Goal: Find specific page/section: Find specific page/section

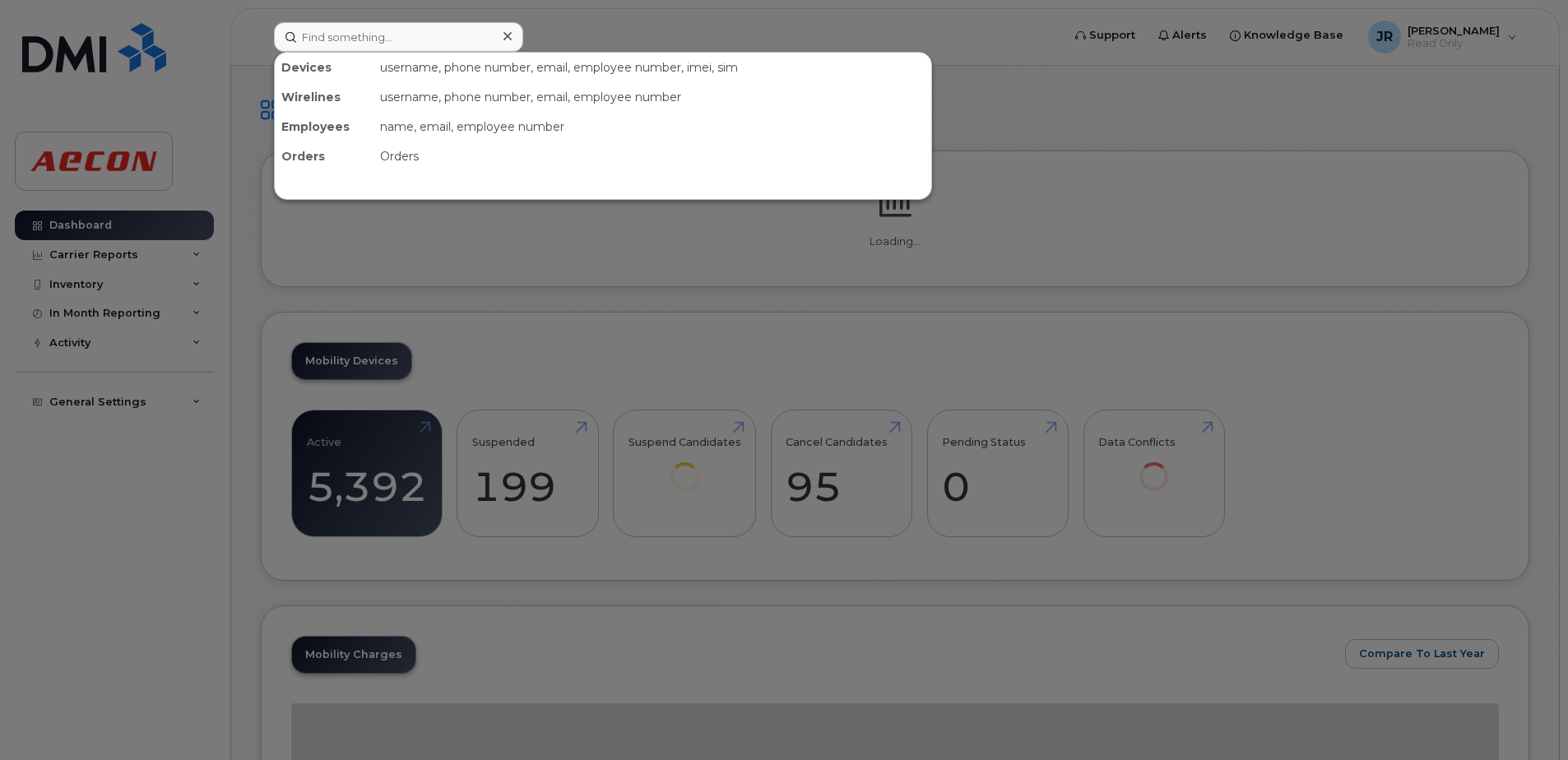
click at [404, 39] on input at bounding box center [399, 37] width 250 height 30
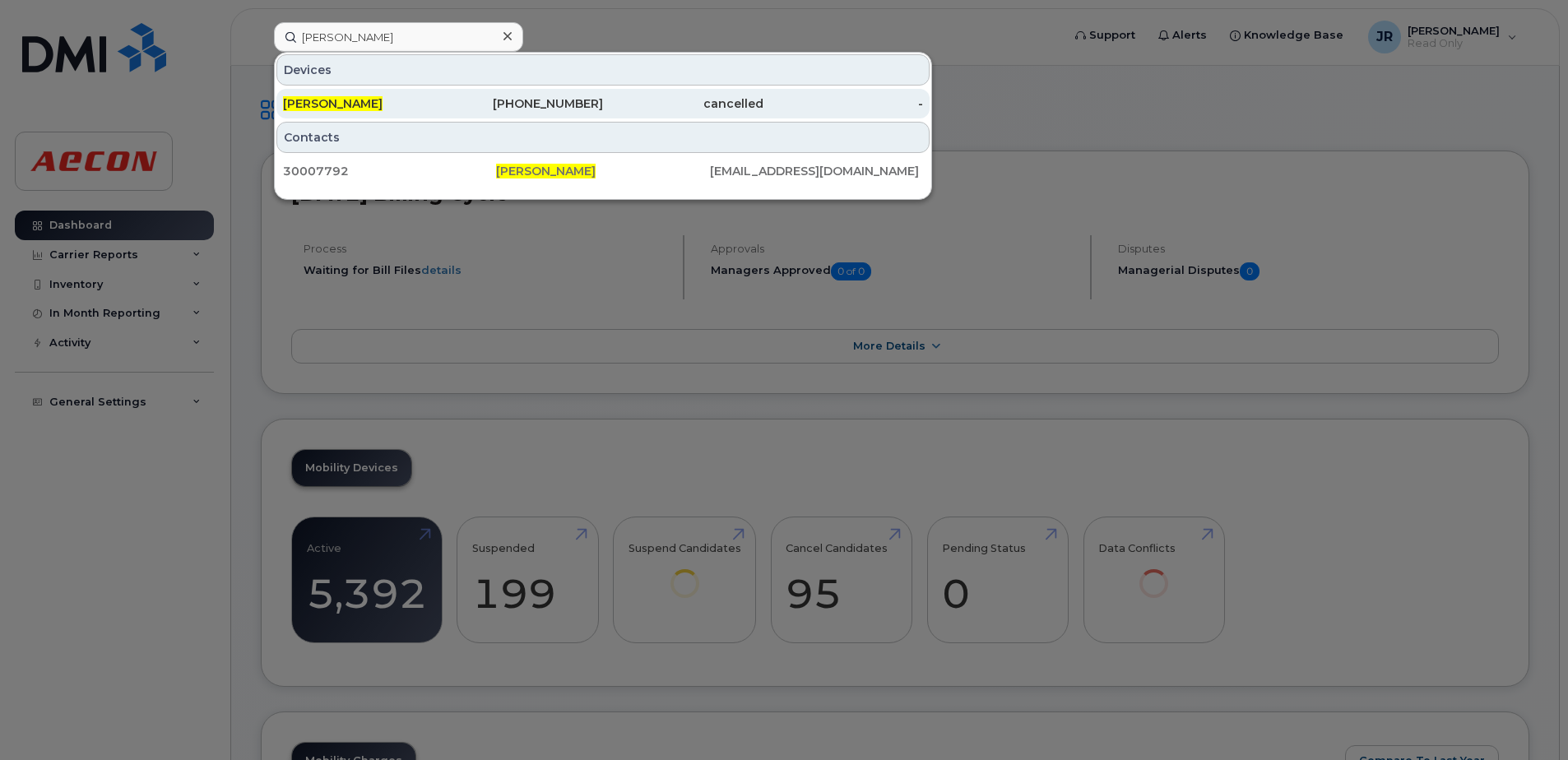
type input "[PERSON_NAME]"
click at [342, 99] on span "[PERSON_NAME]" at bounding box center [332, 103] width 100 height 14
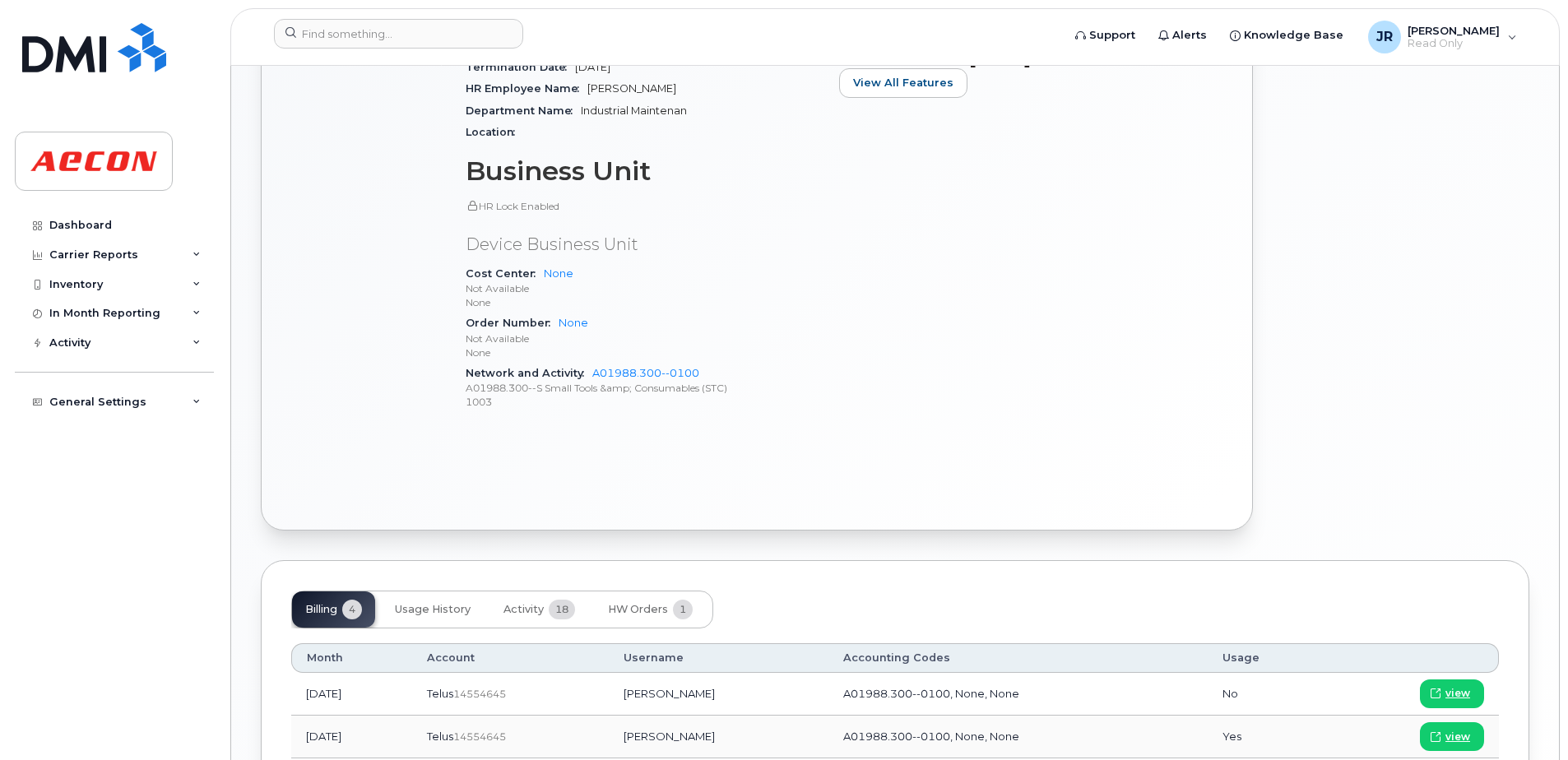
scroll to position [658, 0]
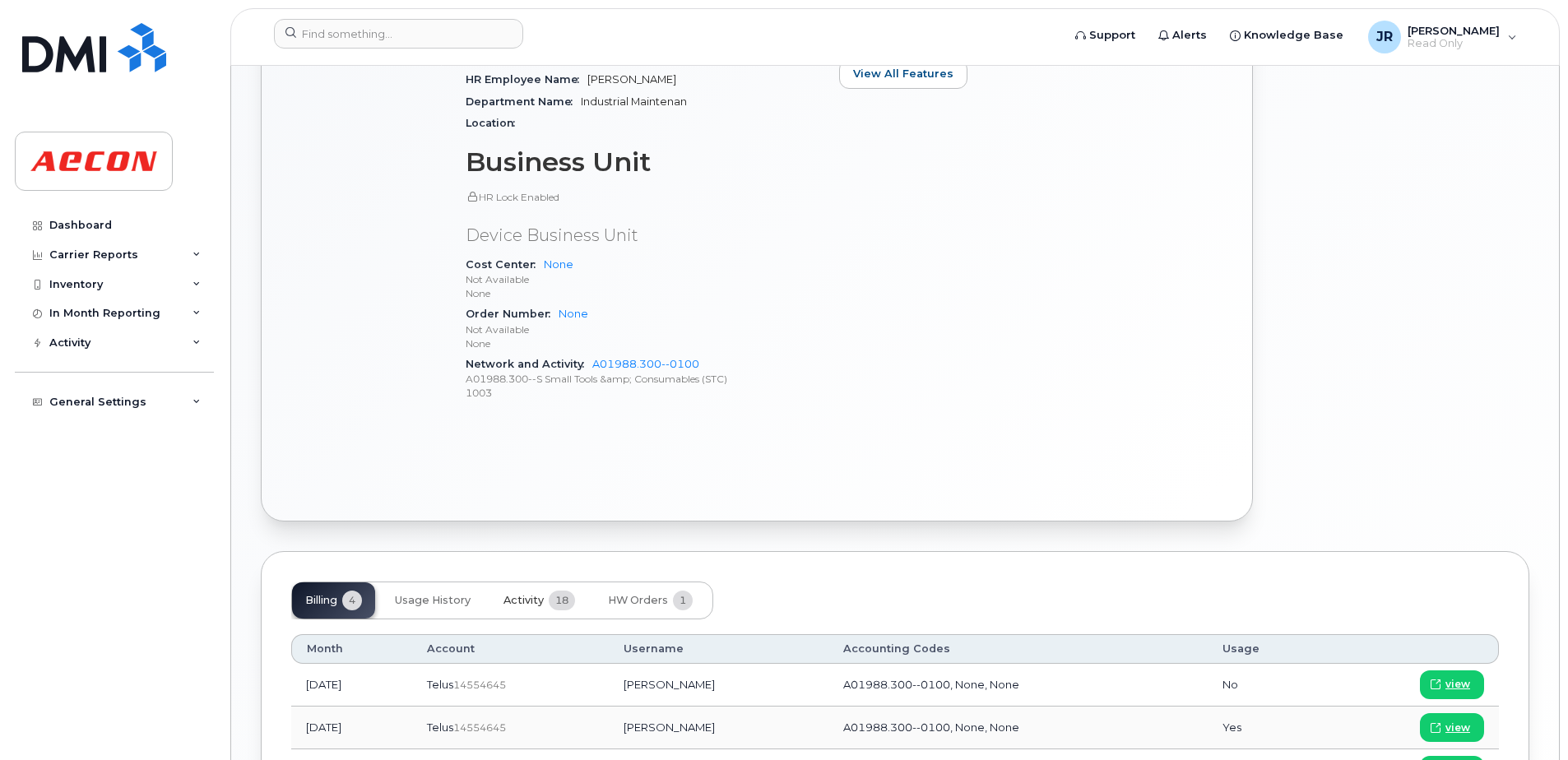
click at [524, 599] on span "Activity" at bounding box center [524, 600] width 40 height 13
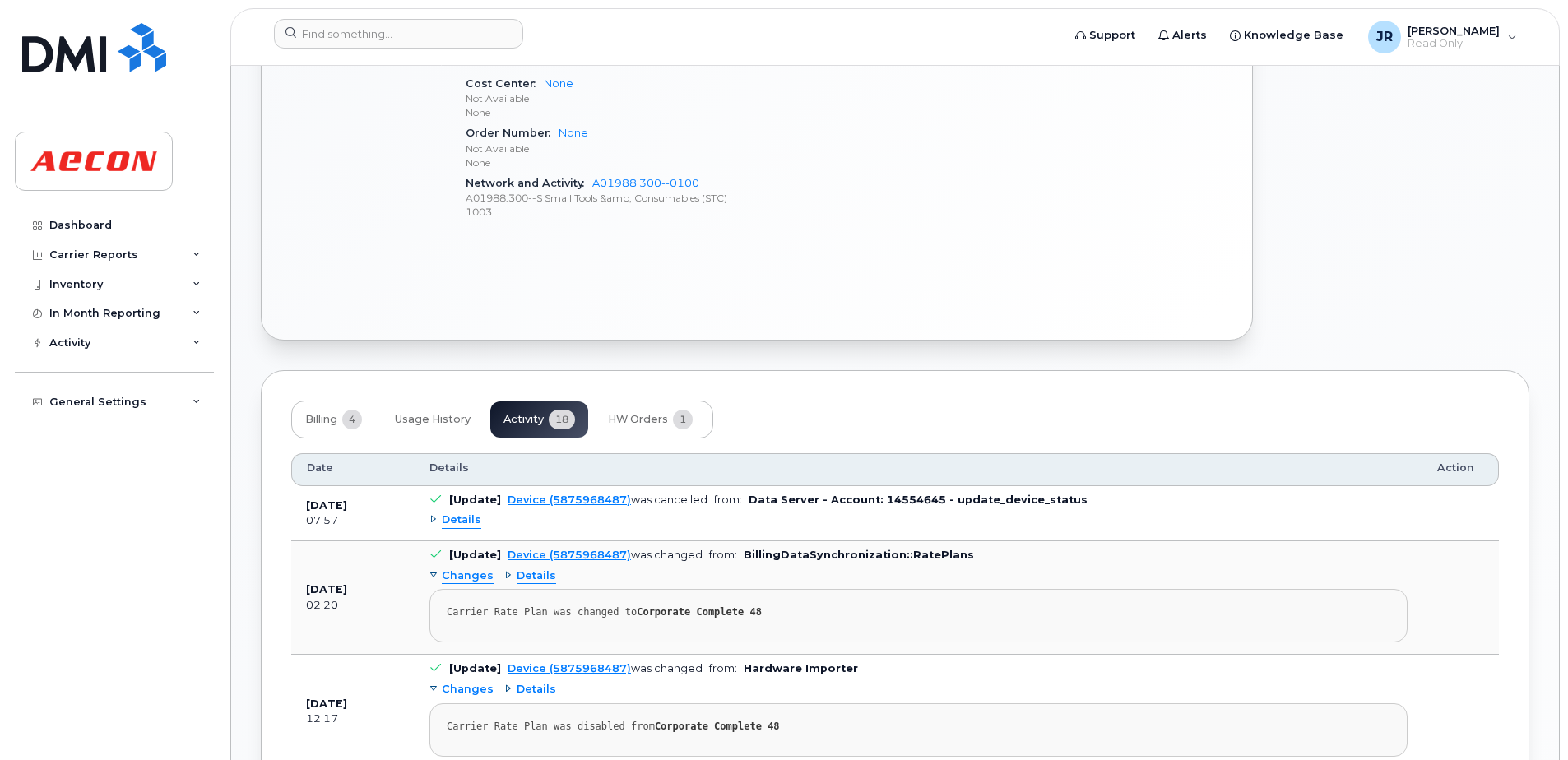
scroll to position [1070, 0]
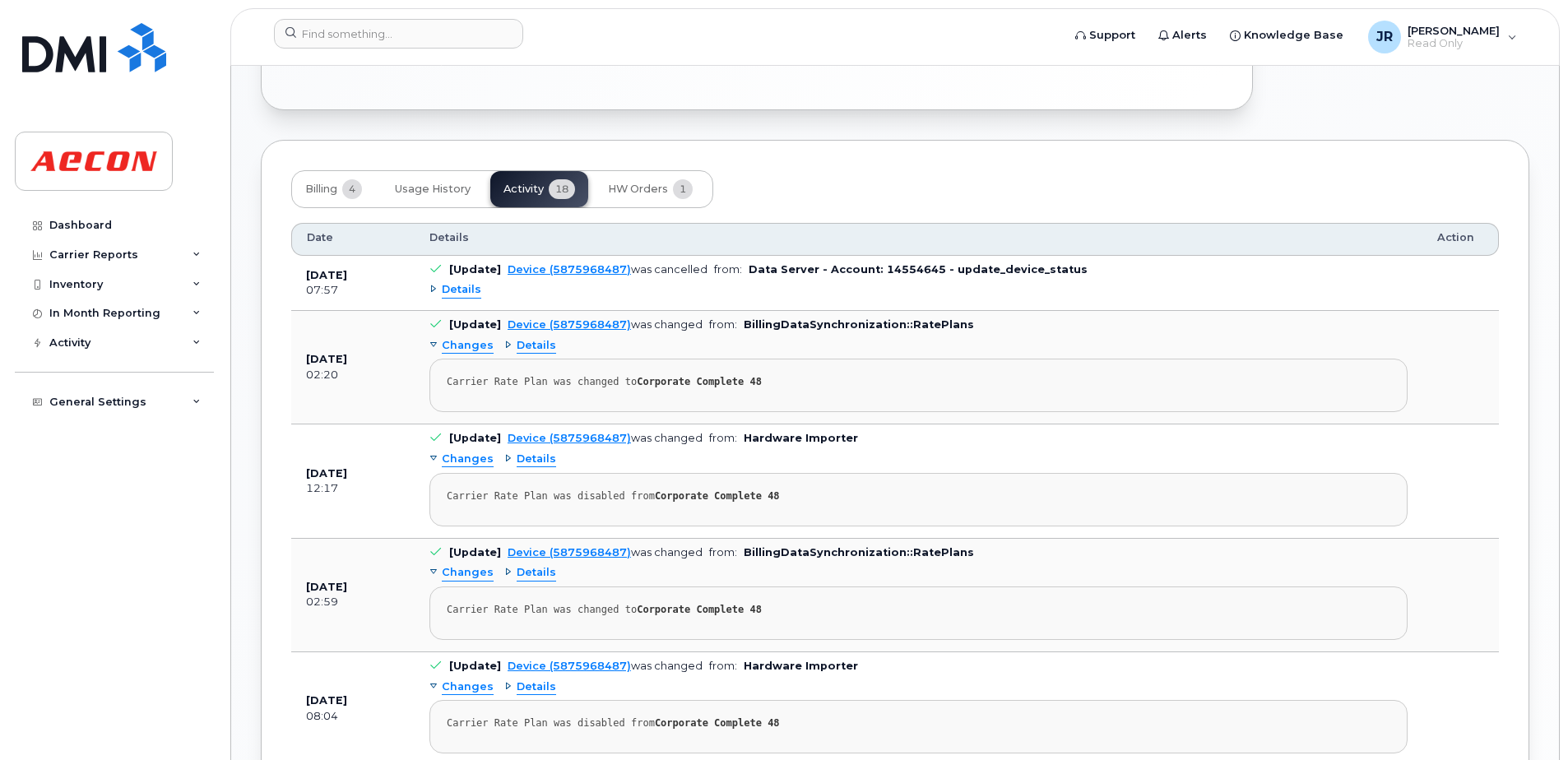
click at [461, 288] on span "Details" at bounding box center [462, 289] width 40 height 15
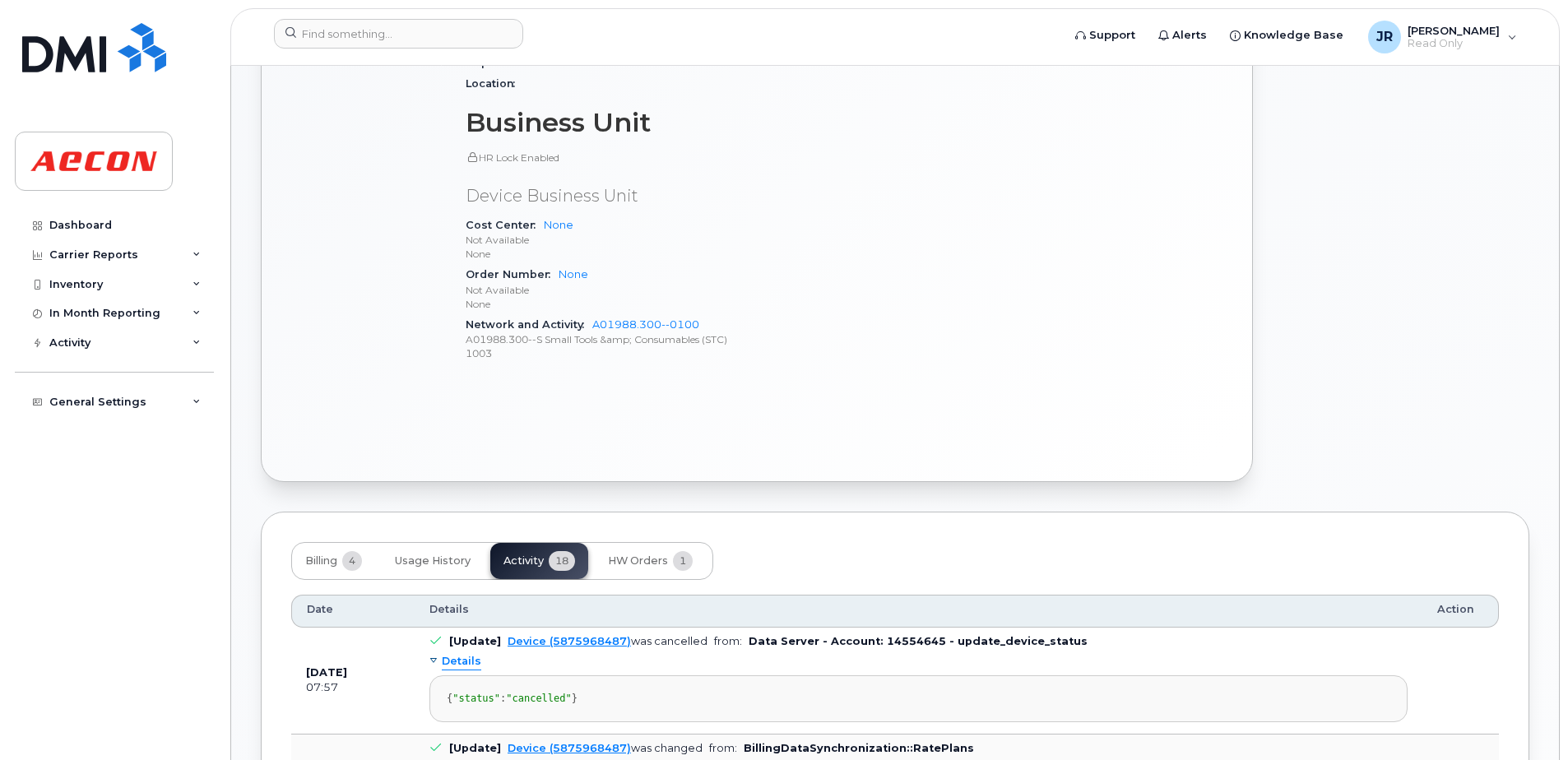
scroll to position [658, 0]
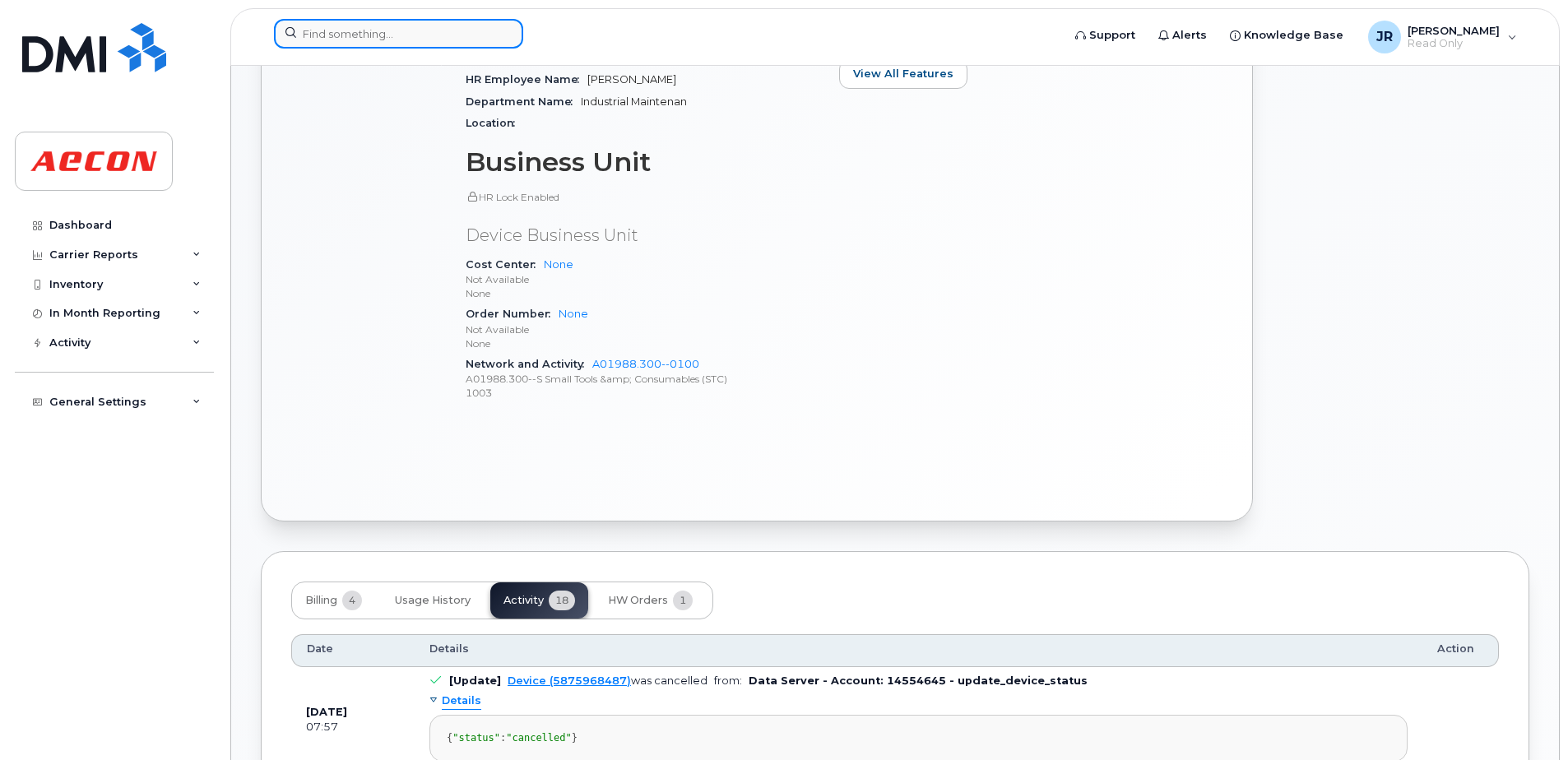
click at [388, 34] on input at bounding box center [399, 33] width 250 height 30
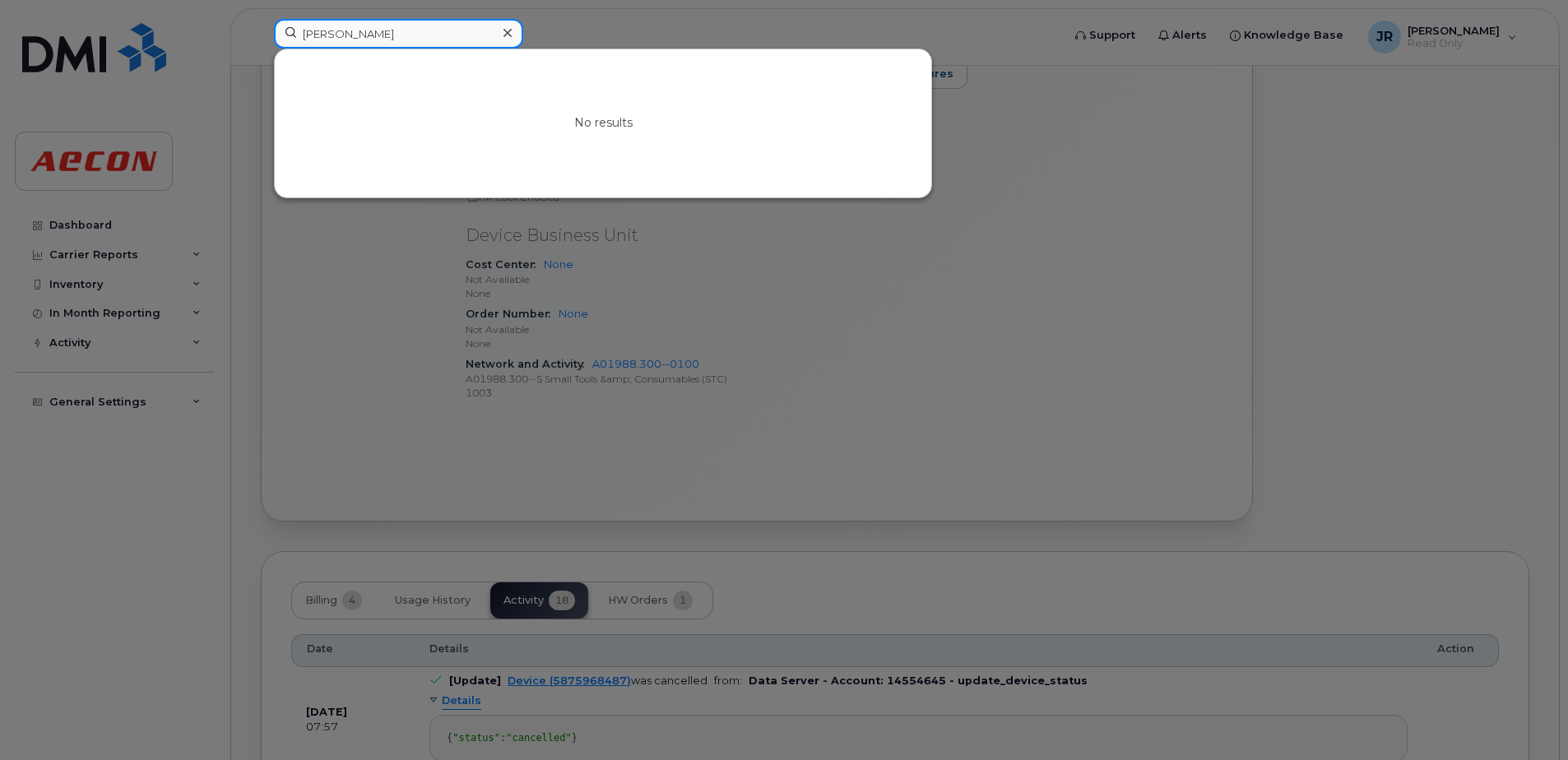
drag, startPoint x: 426, startPoint y: 34, endPoint x: 143, endPoint y: 33, distance: 283.0
click at [260, 33] on div "MAHOUD SUWAIS No results" at bounding box center [662, 37] width 803 height 36
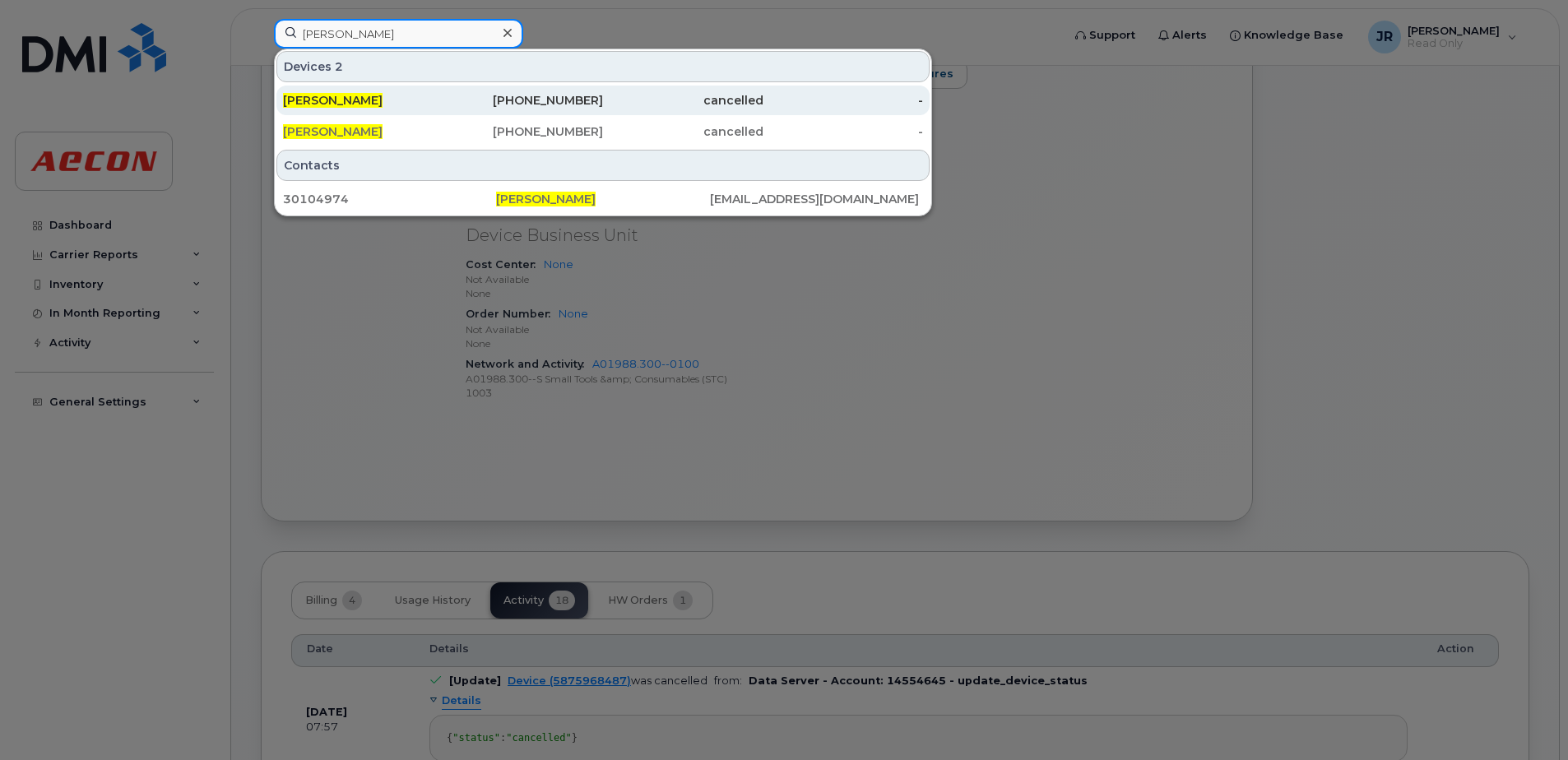
type input "MAHMOUD SUWAIS"
click at [351, 105] on span "Mahmoud Suwais" at bounding box center [332, 100] width 100 height 14
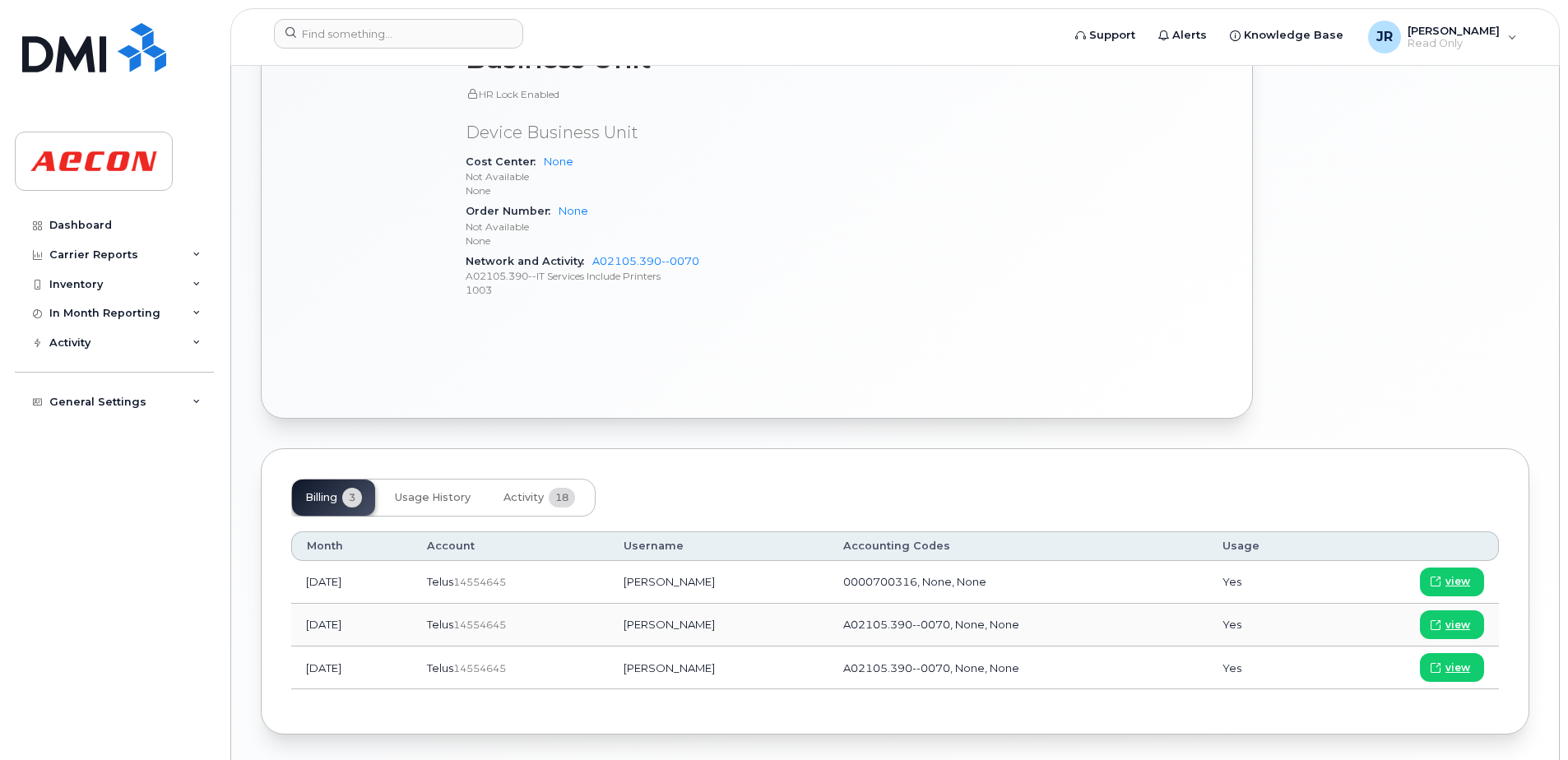
scroll to position [905, 0]
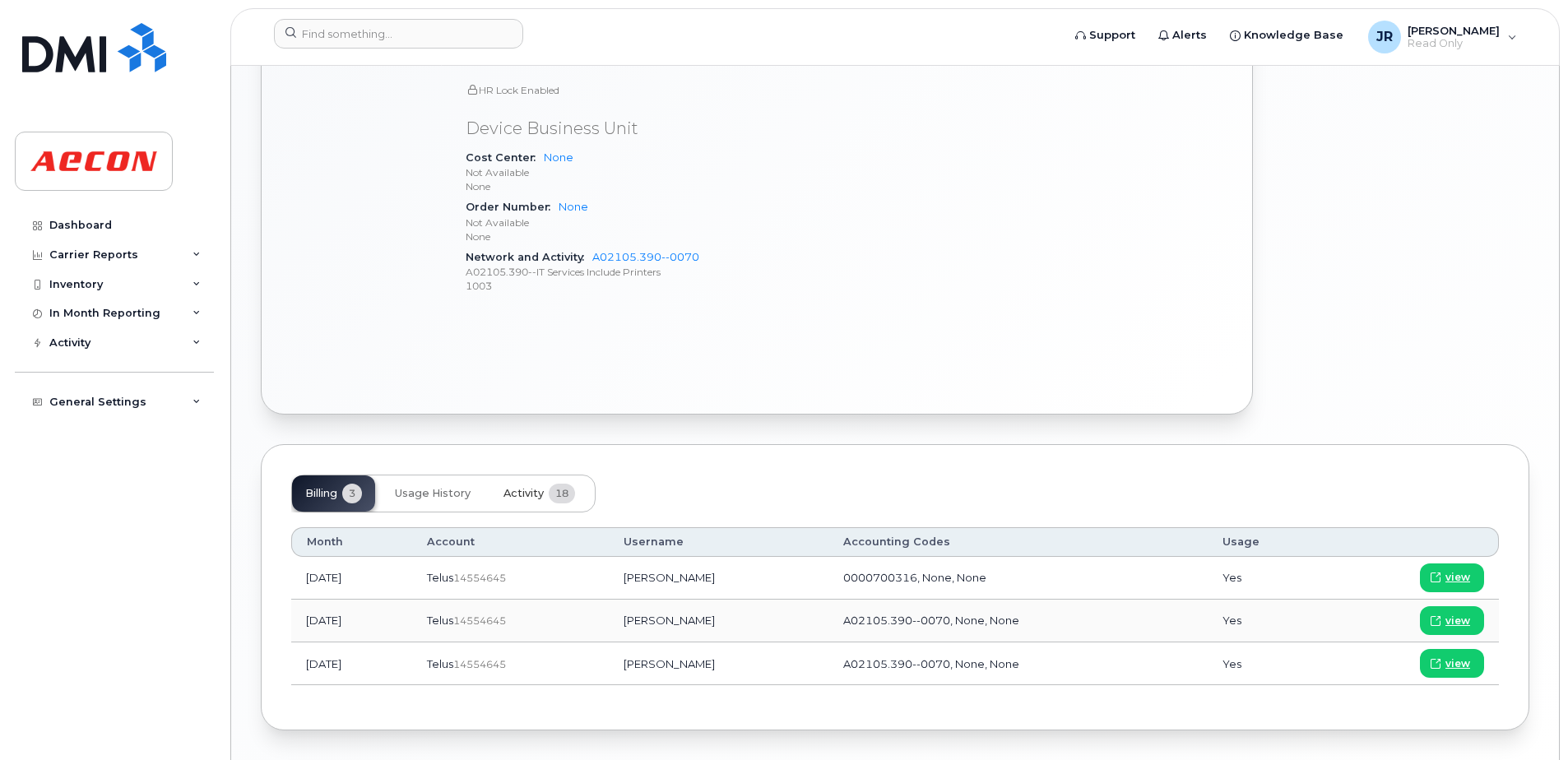
click at [533, 487] on span "Activity" at bounding box center [524, 493] width 40 height 13
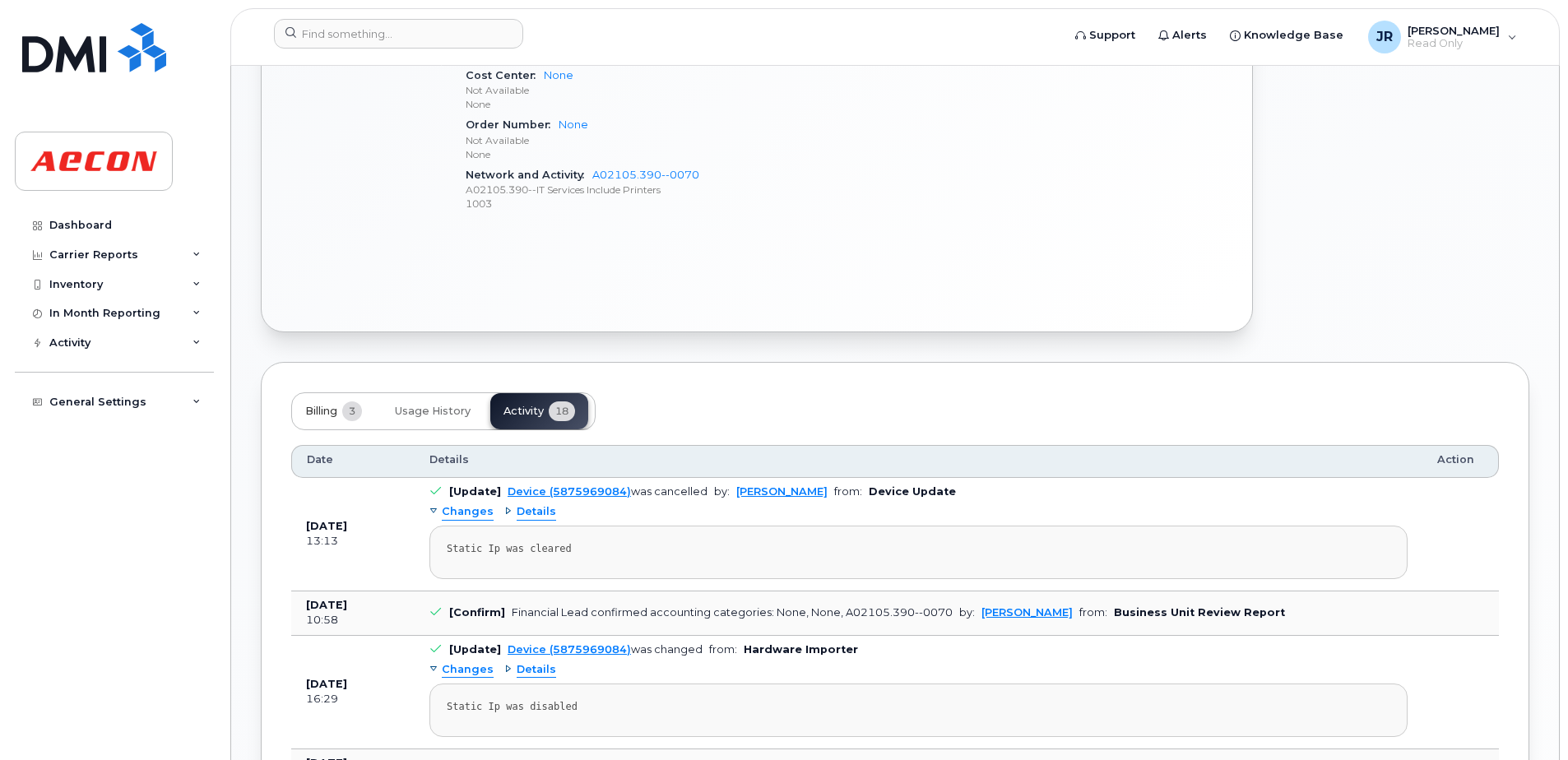
click at [329, 410] on span "Billing" at bounding box center [322, 411] width 32 height 13
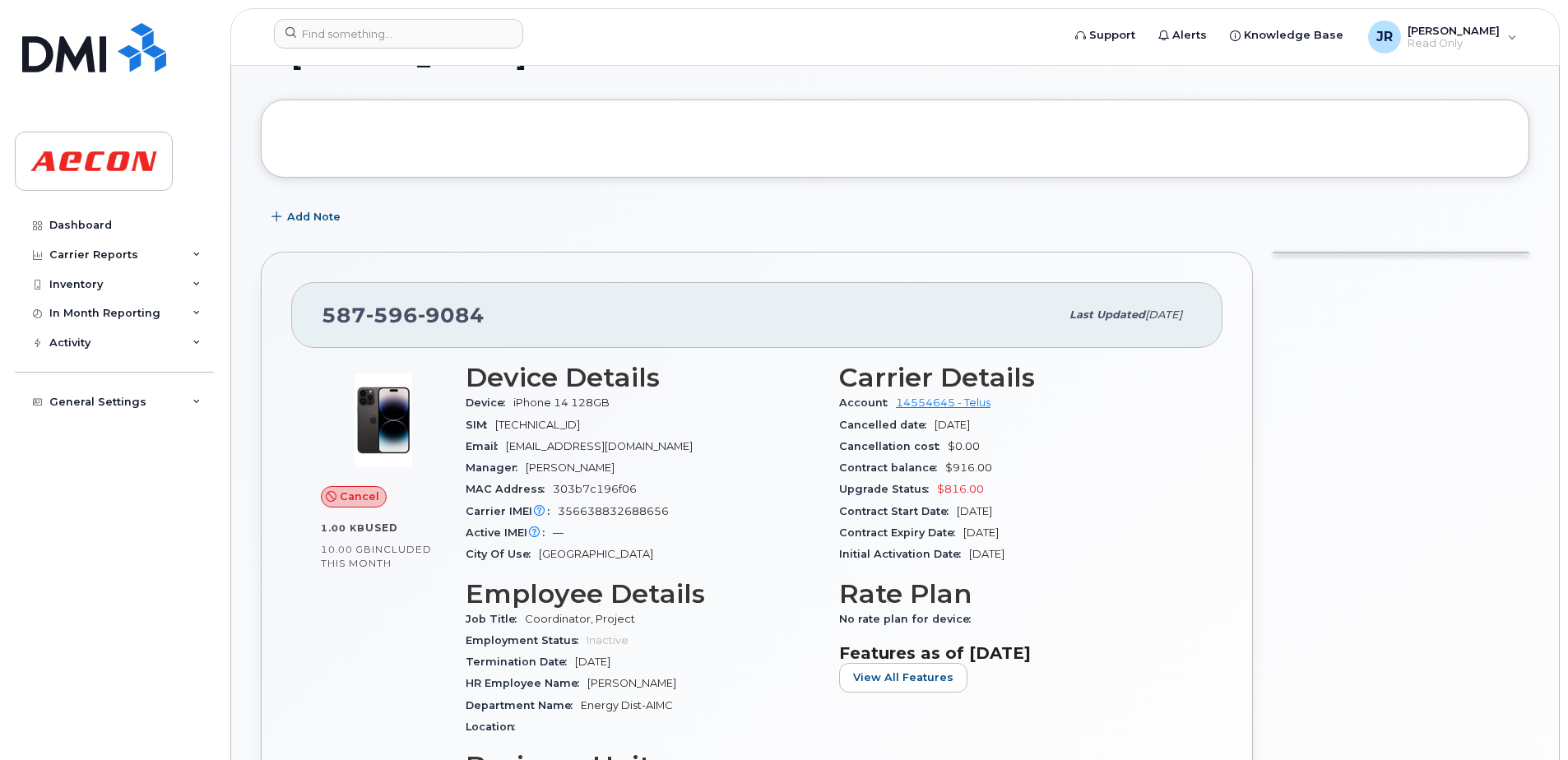
scroll to position [135, 0]
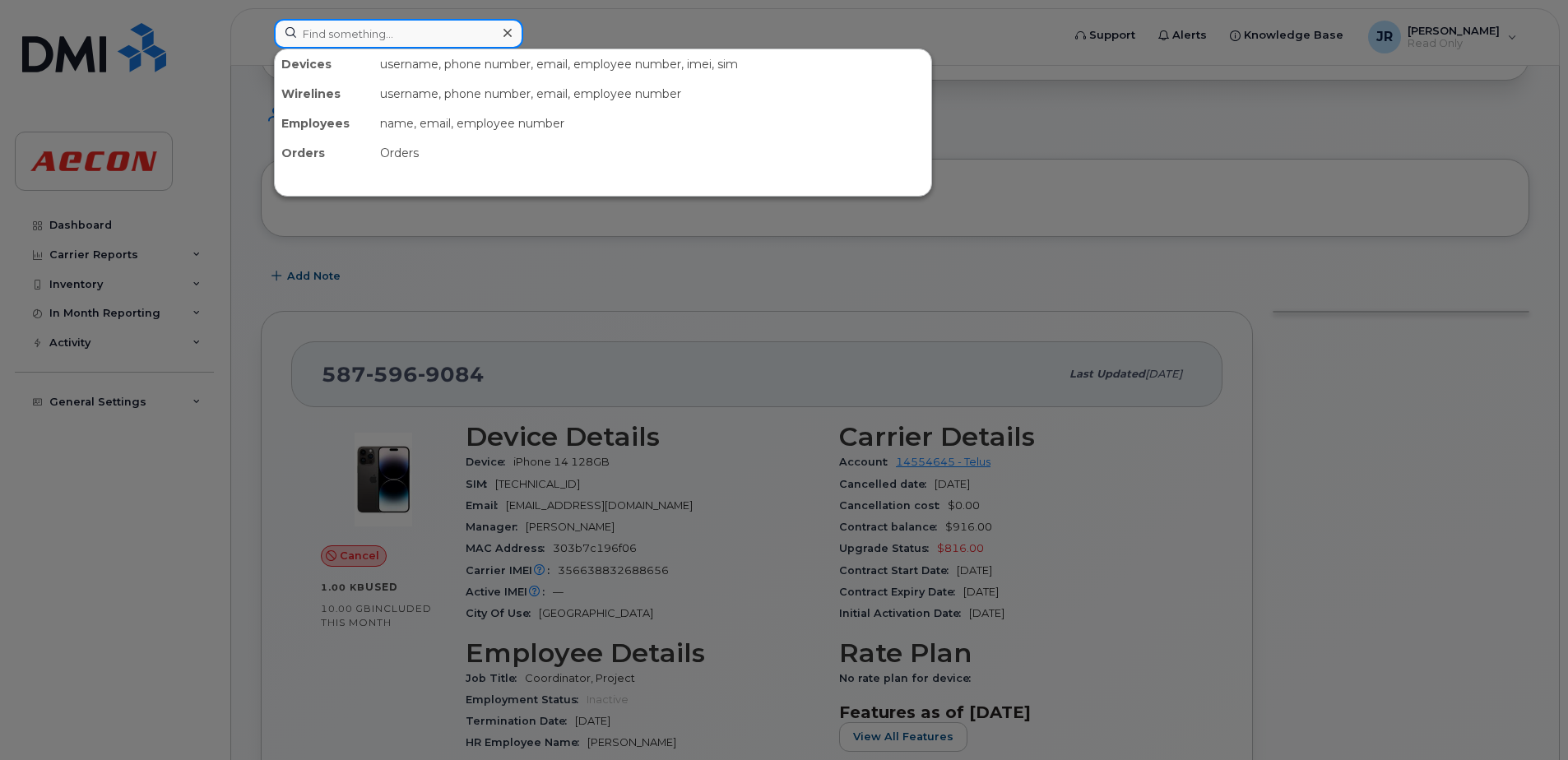
click at [406, 28] on input at bounding box center [399, 33] width 250 height 30
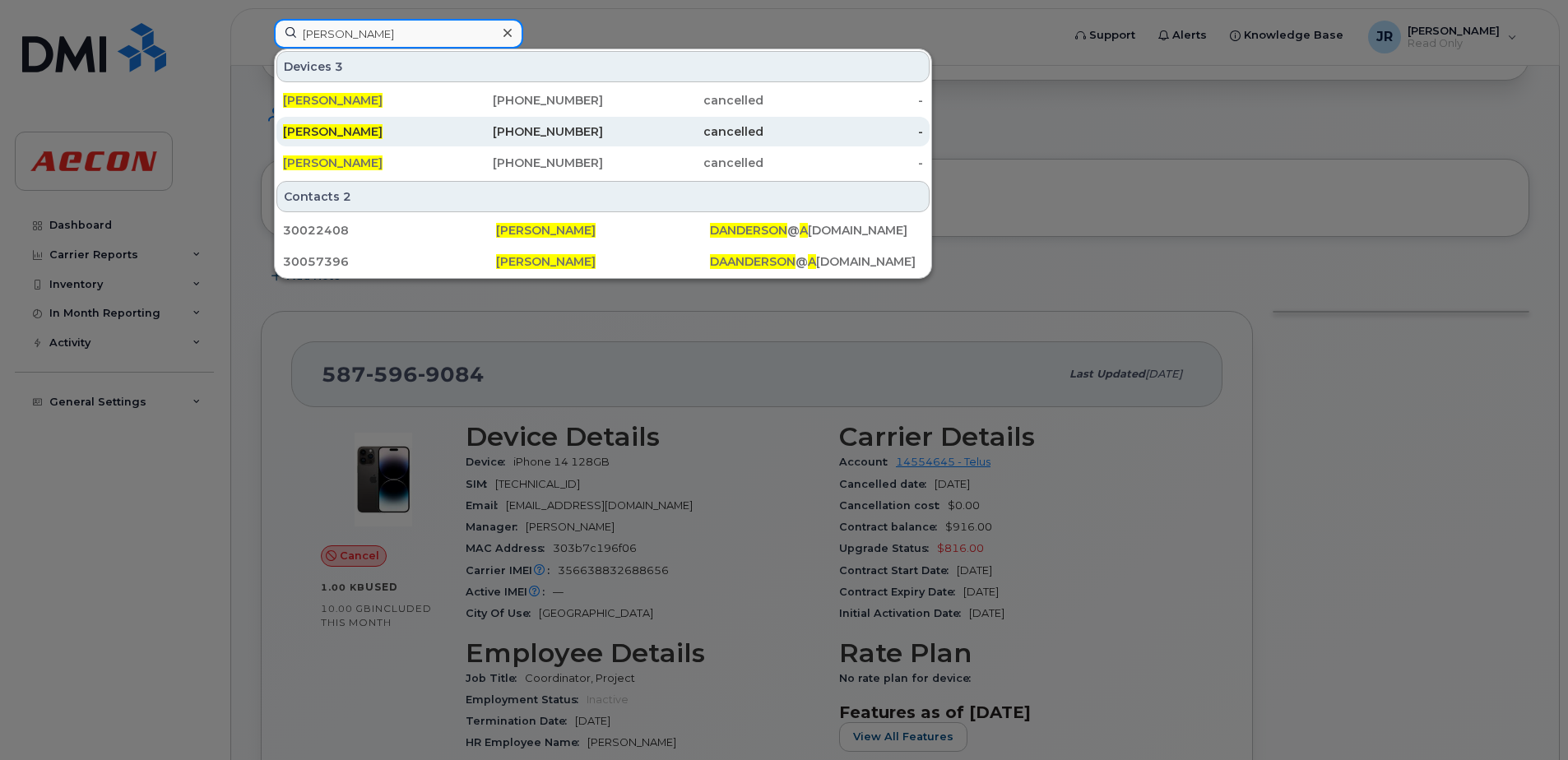
type input "DANA ANDERSON"
click at [358, 129] on span "[PERSON_NAME]" at bounding box center [332, 131] width 100 height 14
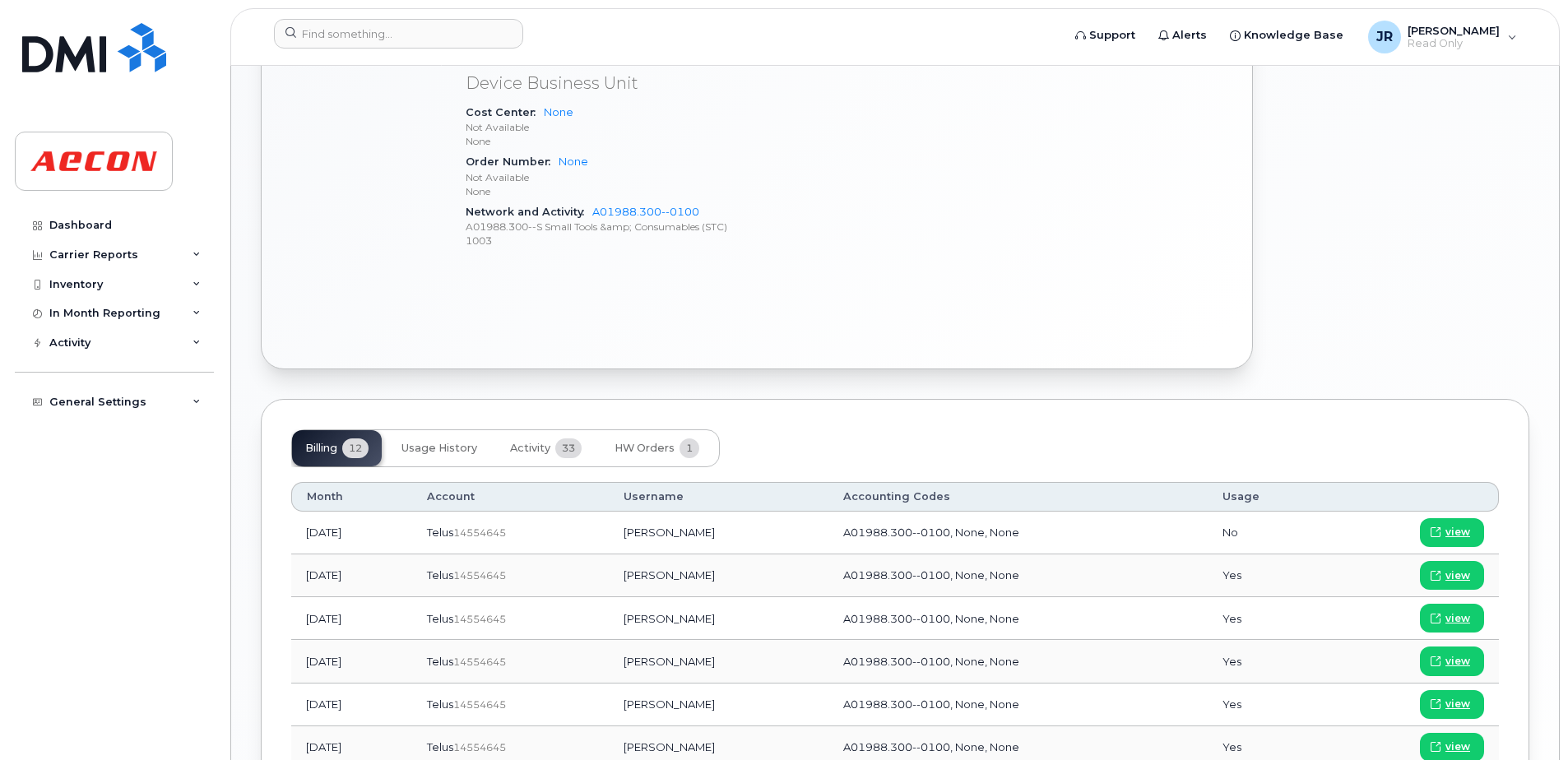
scroll to position [823, 0]
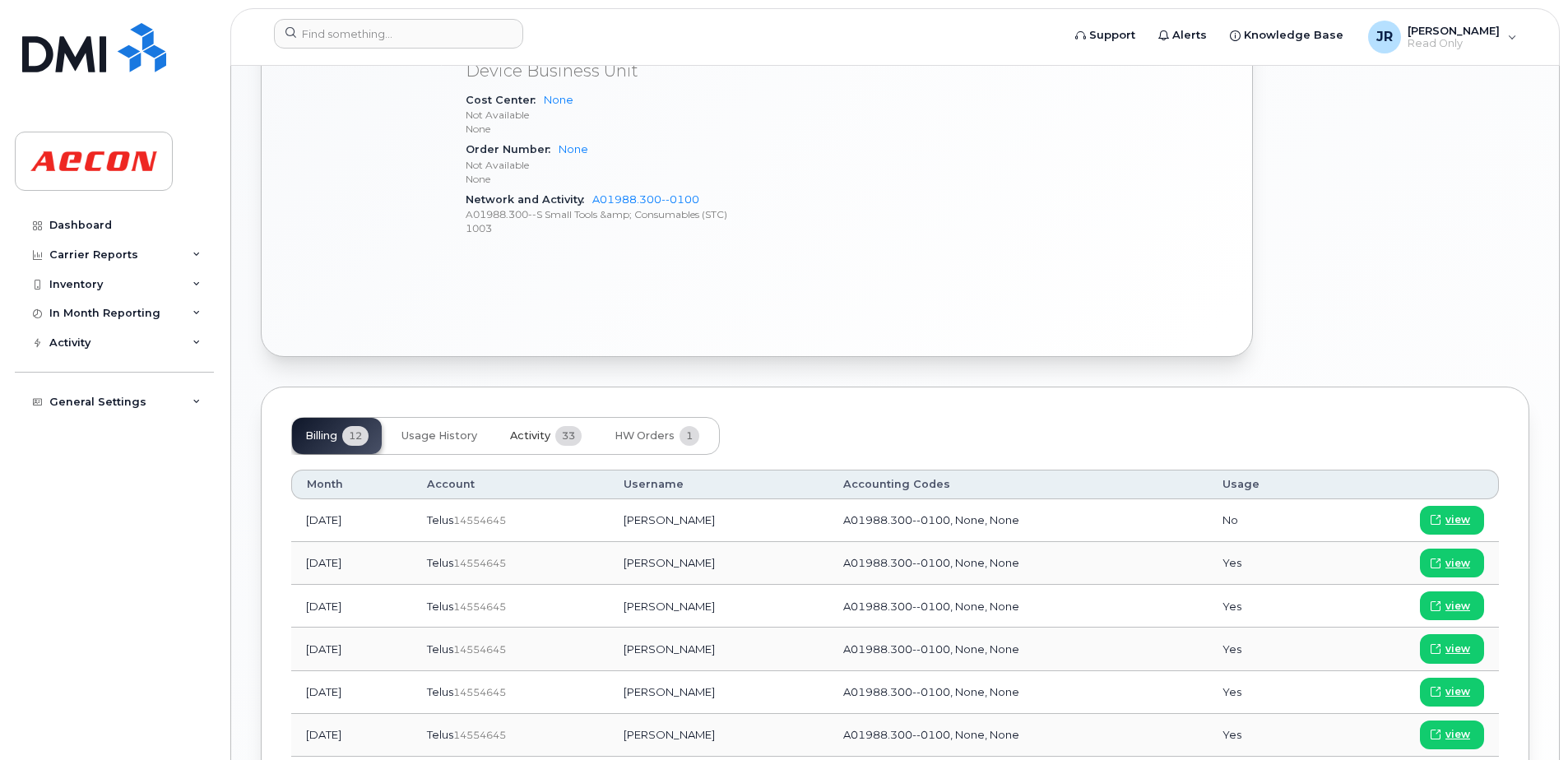
click at [552, 430] on button "Activity 33" at bounding box center [545, 436] width 98 height 36
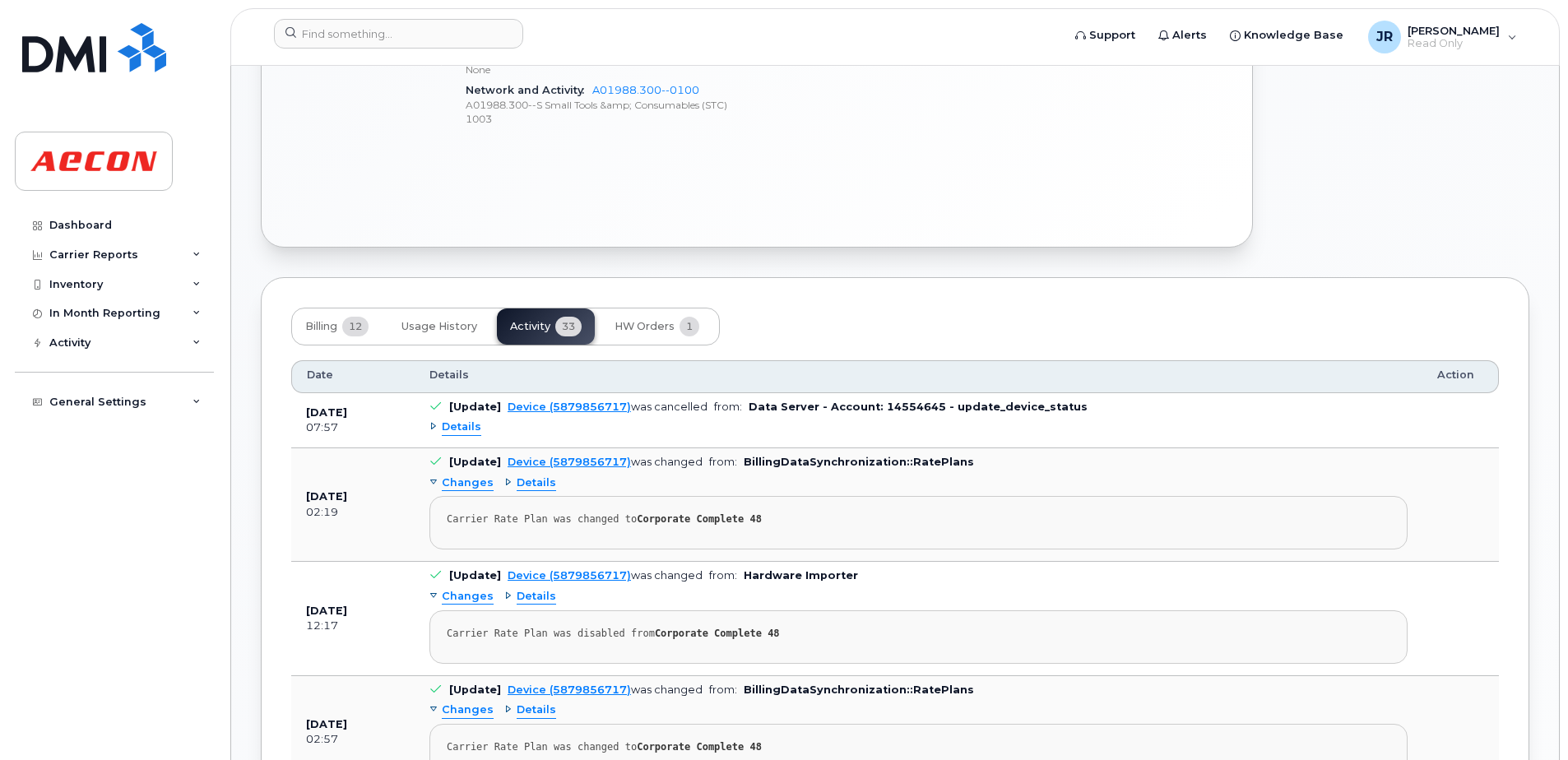
scroll to position [987, 0]
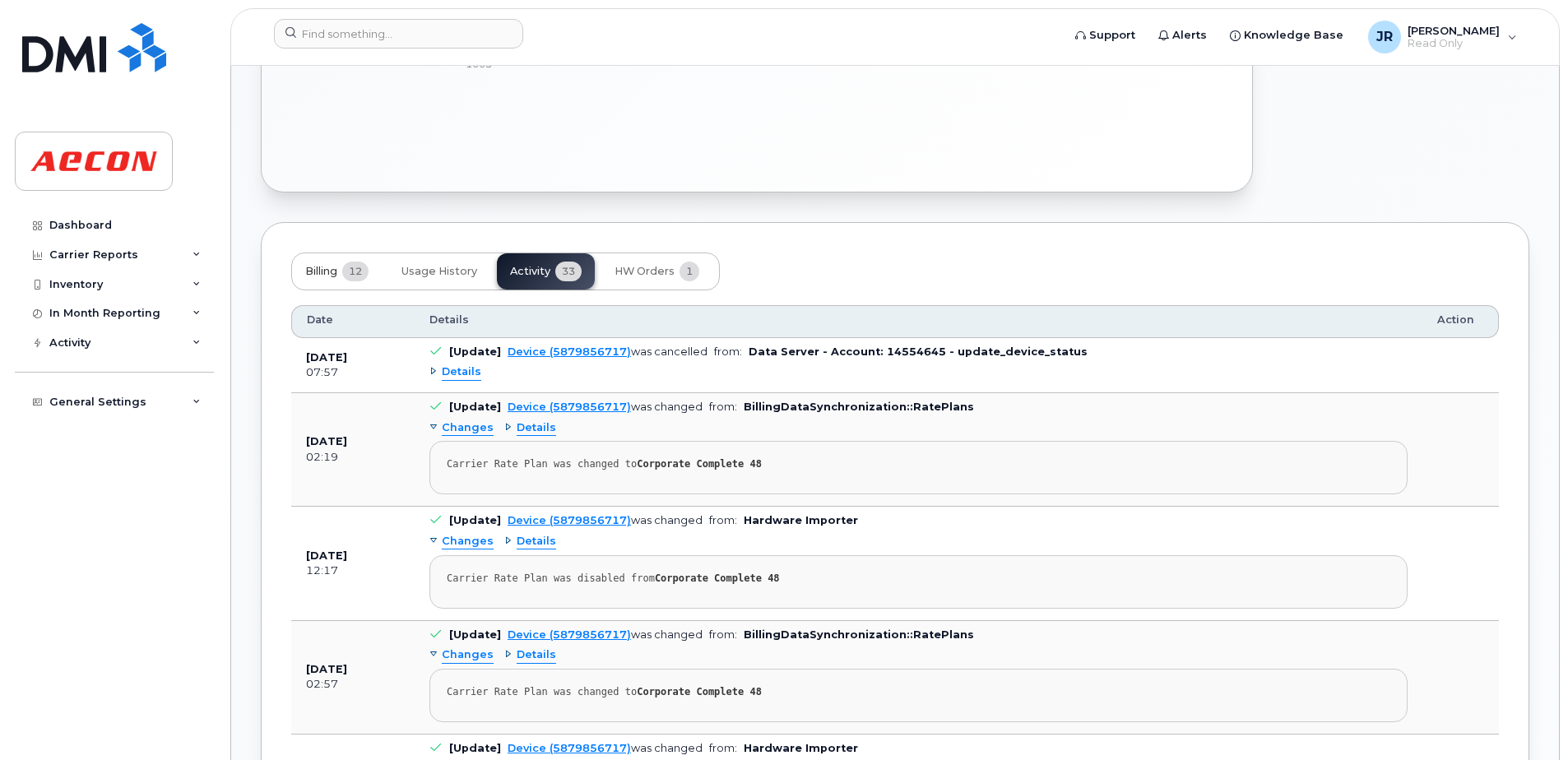
click at [313, 269] on span "Billing" at bounding box center [322, 271] width 32 height 13
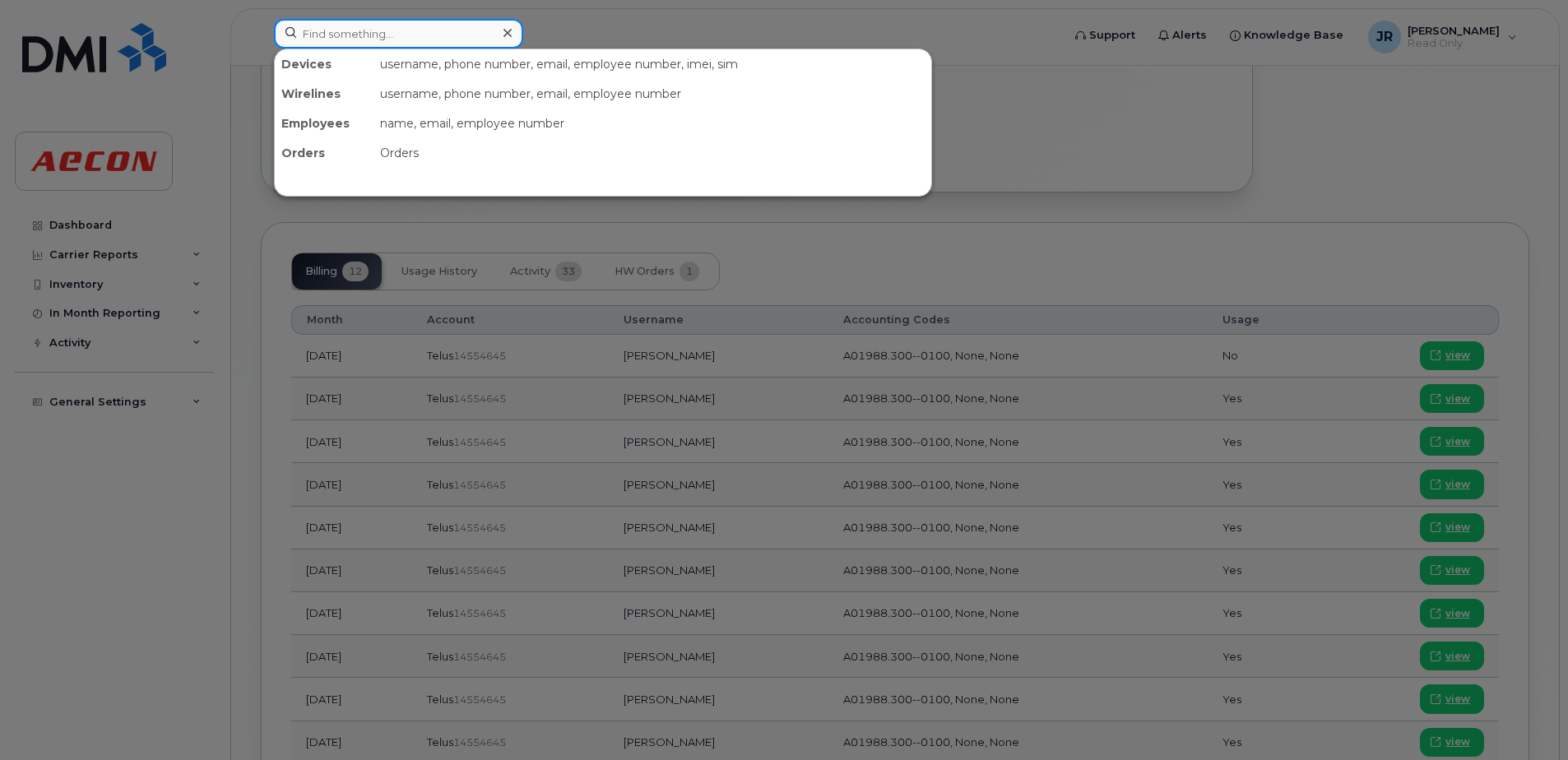
click at [387, 31] on input at bounding box center [399, 33] width 250 height 30
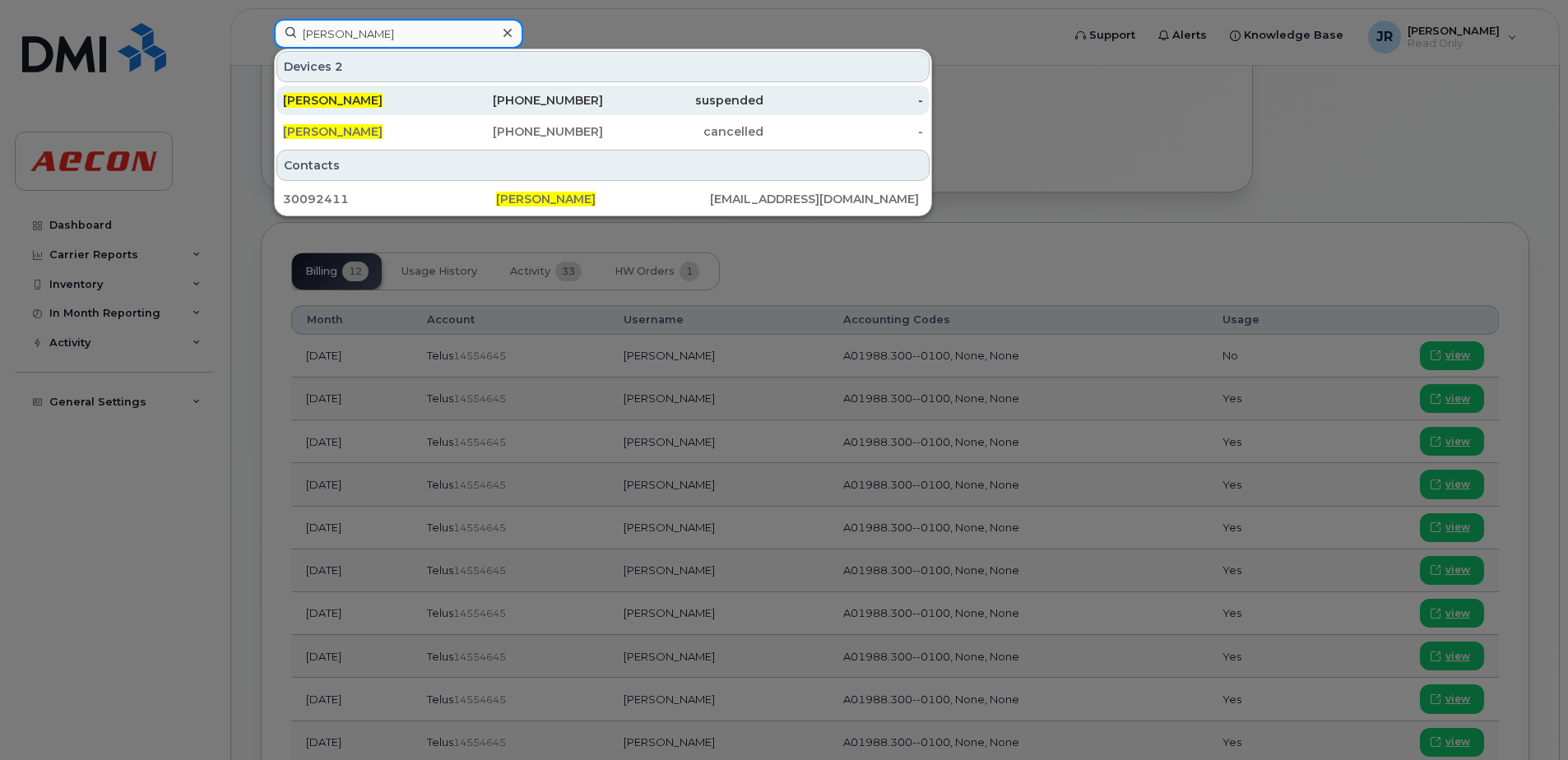
type input "[PERSON_NAME]"
click at [347, 102] on span "[PERSON_NAME]" at bounding box center [332, 100] width 100 height 14
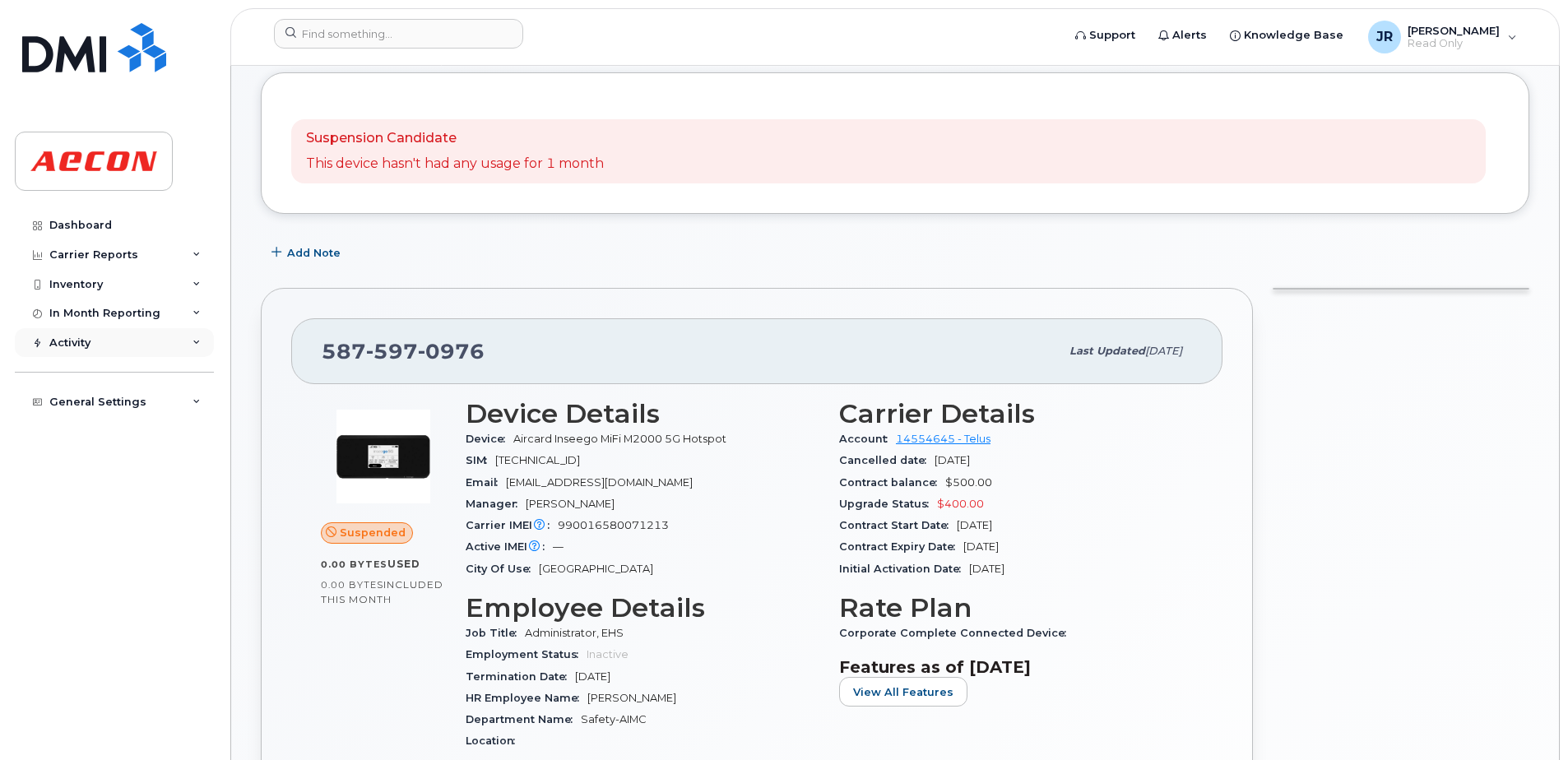
scroll to position [164, 0]
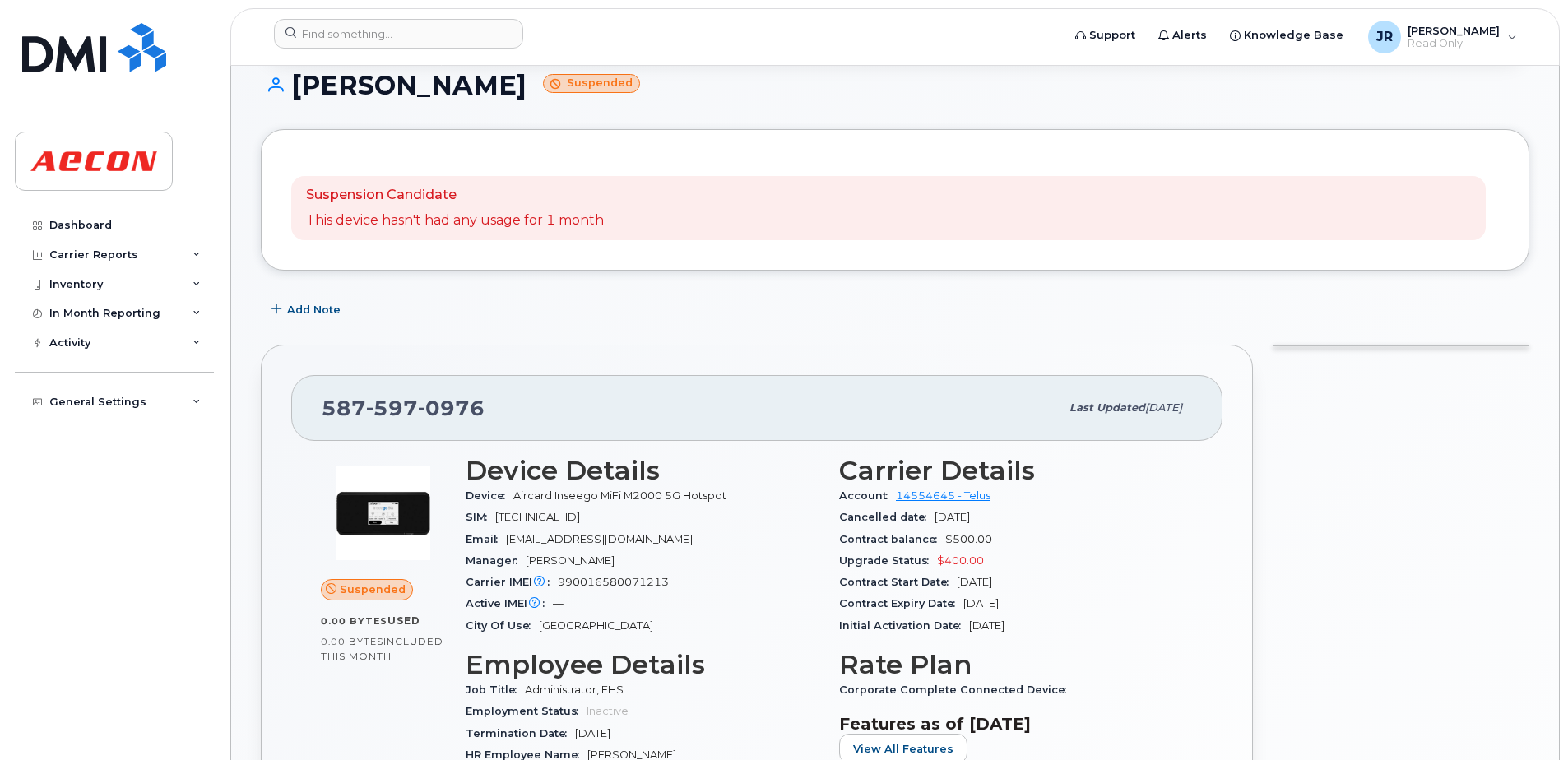
drag, startPoint x: 1452, startPoint y: 720, endPoint x: 1471, endPoint y: 542, distance: 179.0
click at [1452, 716] on div at bounding box center [1401, 771] width 277 height 871
click at [1511, 42] on div "JR [PERSON_NAME] Read Only" at bounding box center [1441, 37] width 172 height 33
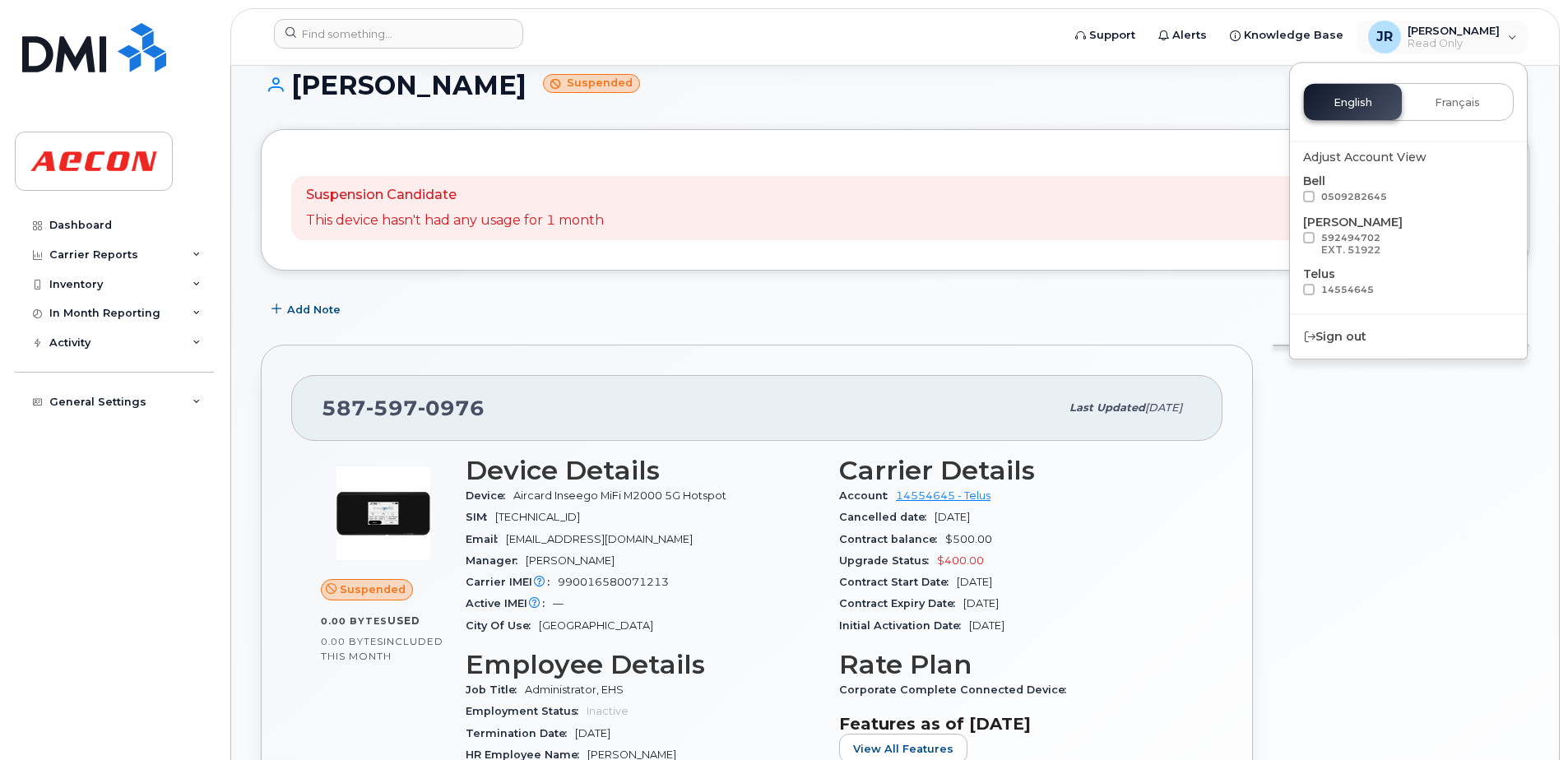
click at [1356, 555] on div at bounding box center [1401, 771] width 277 height 871
